Goal: Task Accomplishment & Management: Manage account settings

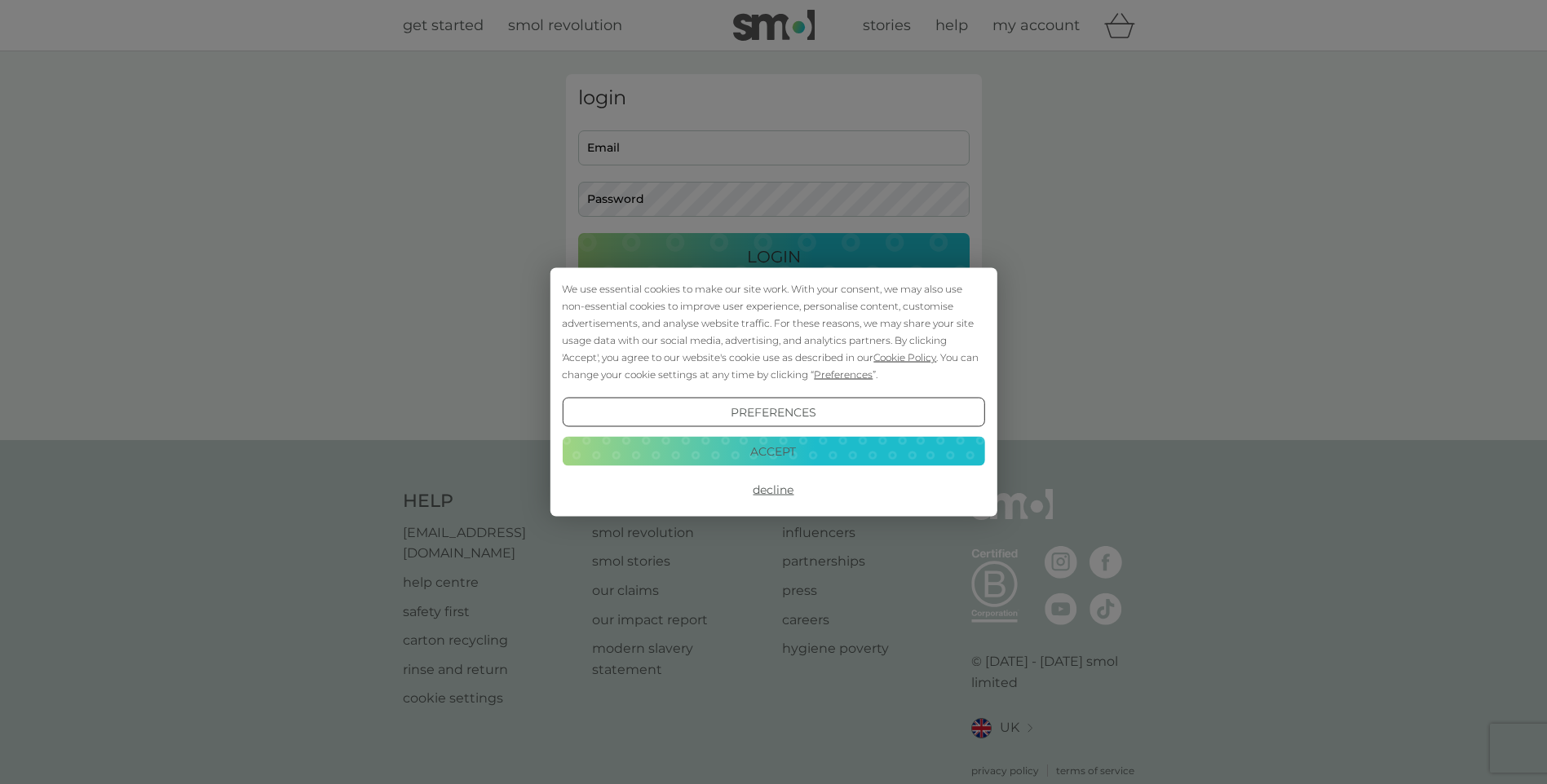
type input "[EMAIL_ADDRESS][DOMAIN_NAME]"
click at [811, 259] on div "We use essential cookies to make our site work. With your consent, we may also …" at bounding box center [773, 392] width 1547 height 784
click at [815, 450] on button "Accept" at bounding box center [772, 451] width 422 height 30
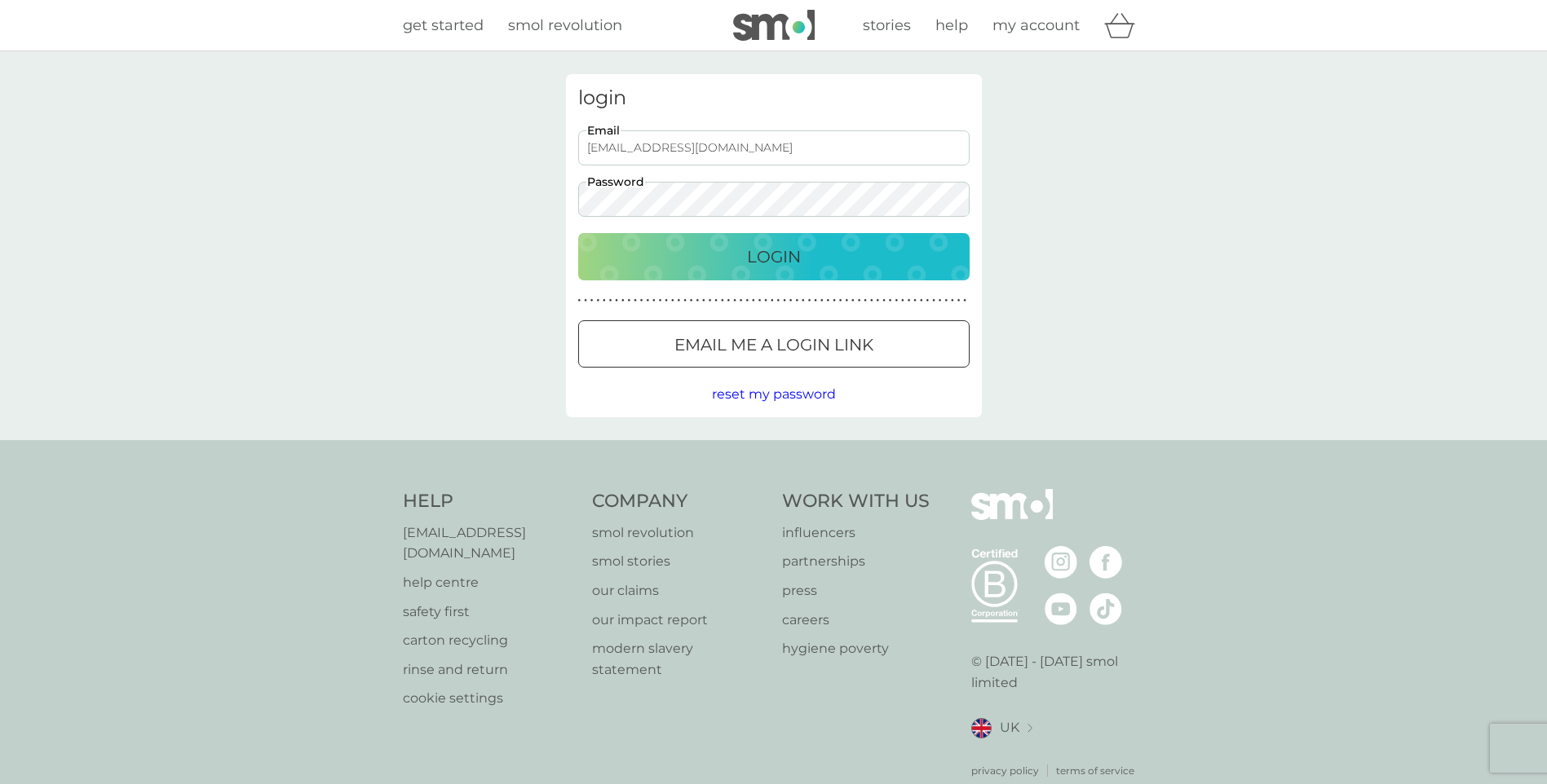
click at [804, 265] on div "Login" at bounding box center [774, 256] width 358 height 26
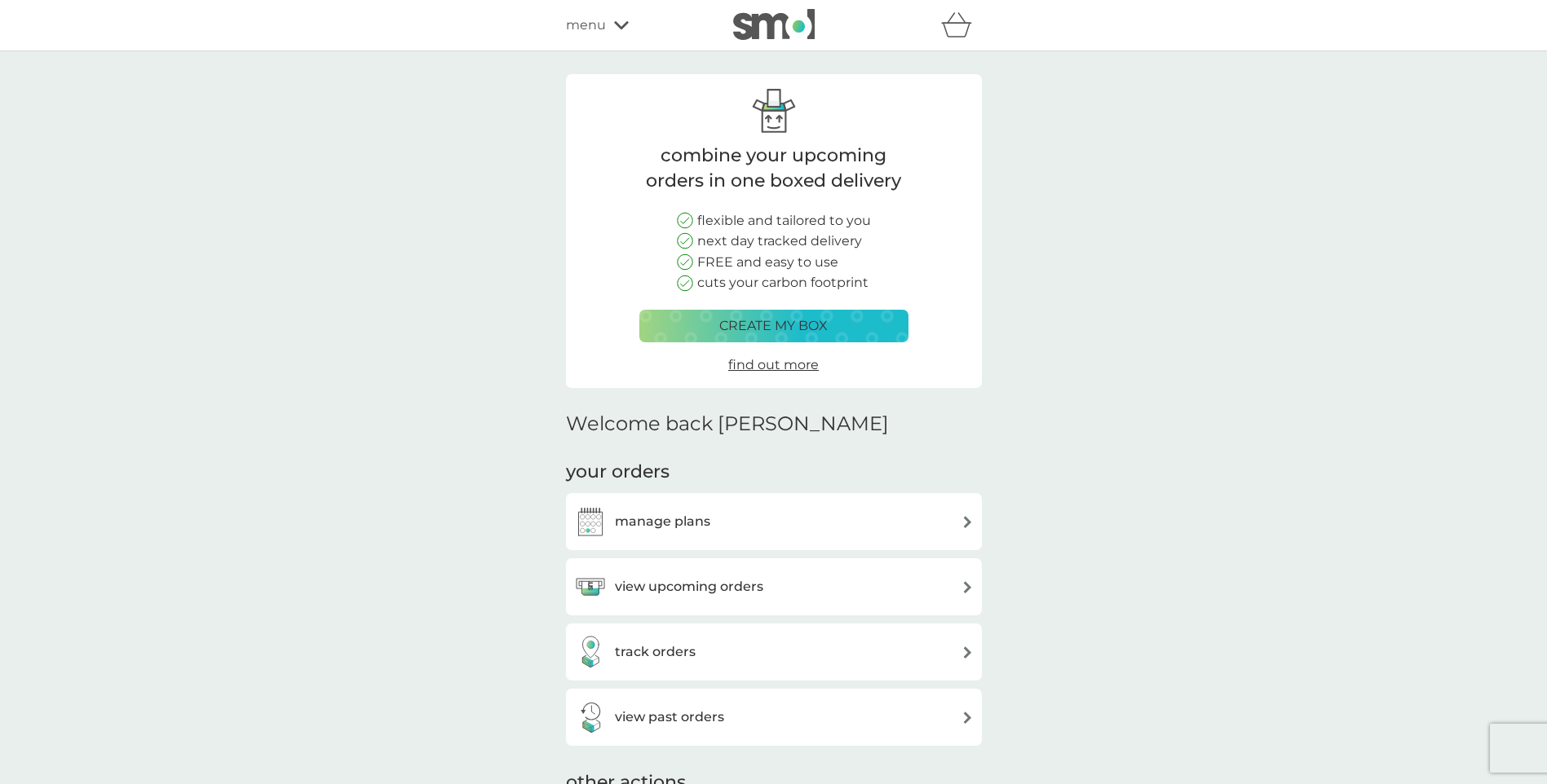
click at [965, 523] on img at bounding box center [967, 521] width 12 height 12
